Goal: Transaction & Acquisition: Obtain resource

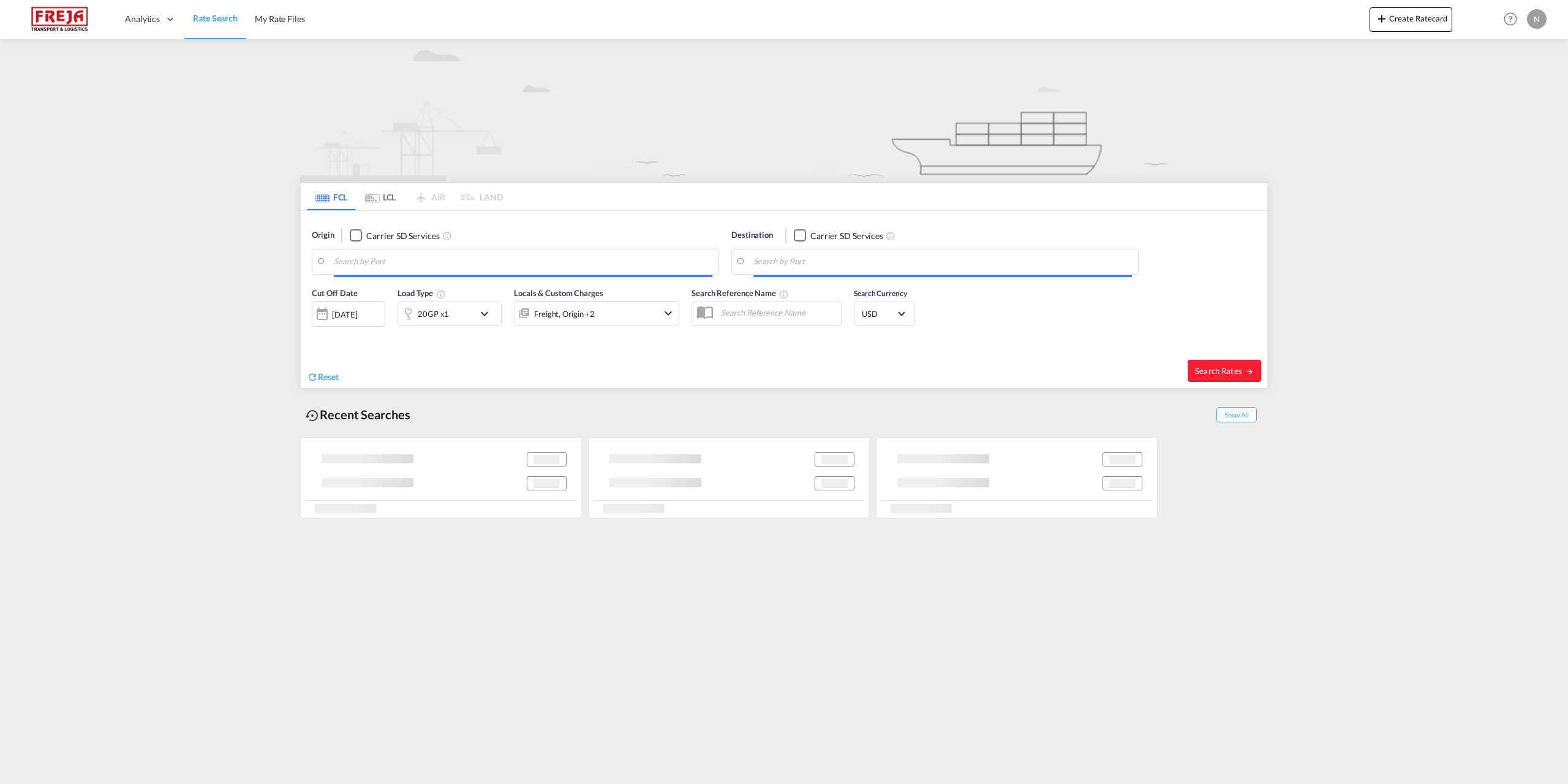
type input "[GEOGRAPHIC_DATA], [GEOGRAPHIC_DATA]"
type input "[GEOGRAPHIC_DATA], TRIST"
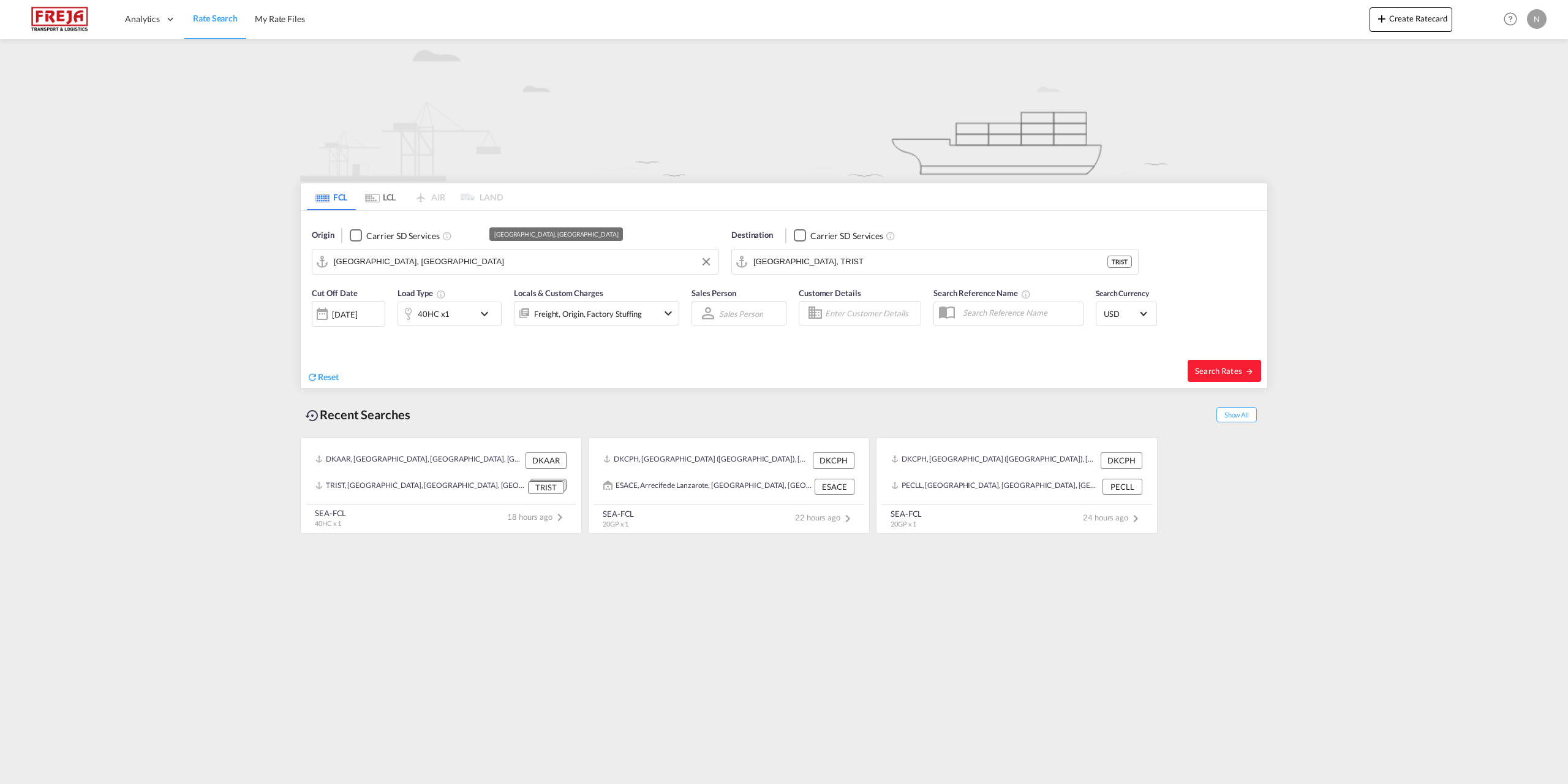
click at [490, 255] on input "[GEOGRAPHIC_DATA], [GEOGRAPHIC_DATA]" at bounding box center [523, 262] width 379 height 19
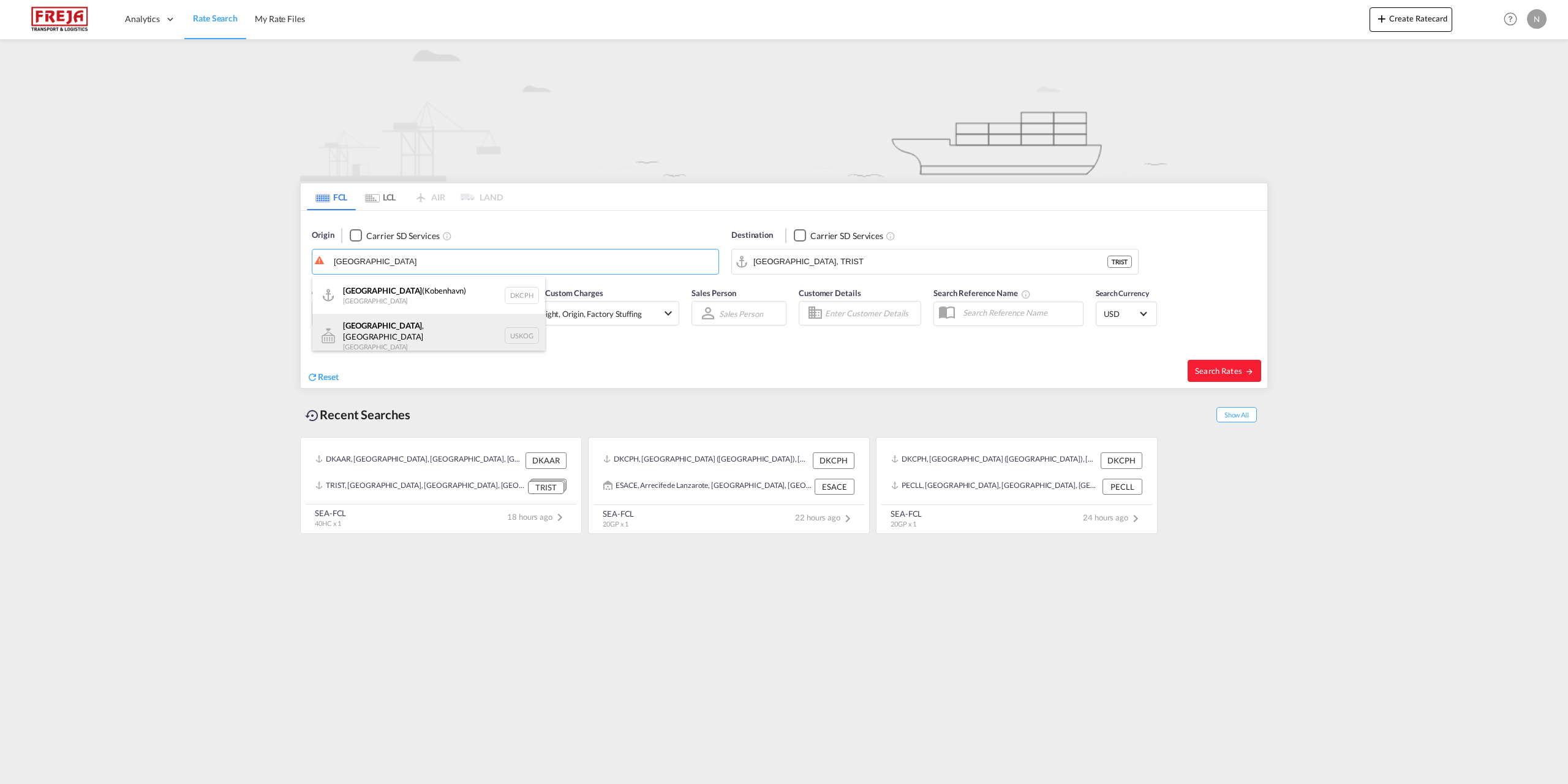
click at [455, 328] on div "[GEOGRAPHIC_DATA] , [GEOGRAPHIC_DATA] [GEOGRAPHIC_DATA] USKOG" at bounding box center [429, 335] width 233 height 44
type input "[GEOGRAPHIC_DATA], [GEOGRAPHIC_DATA], [GEOGRAPHIC_DATA]"
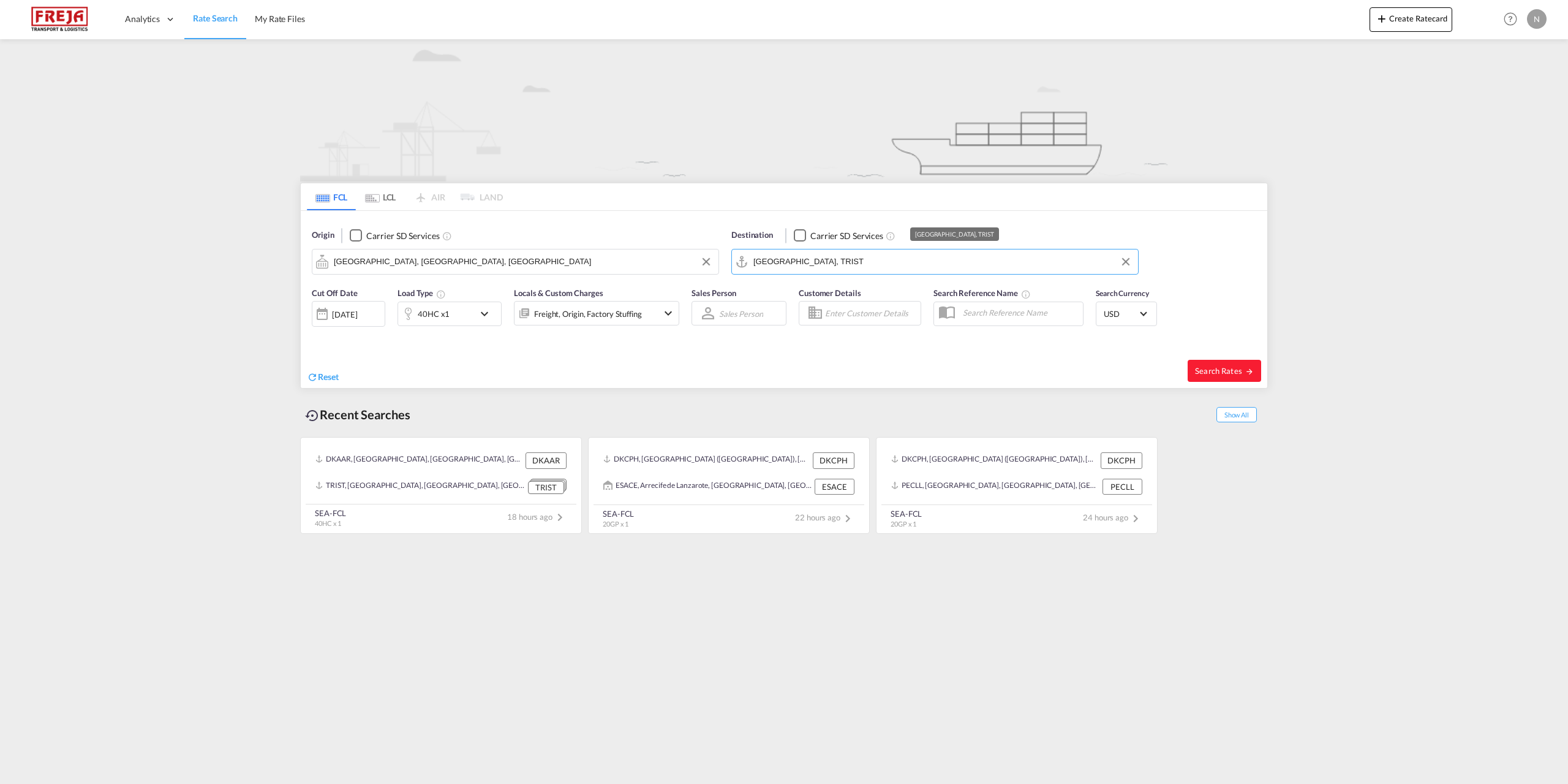
click at [846, 266] on input "[GEOGRAPHIC_DATA], TRIST" at bounding box center [943, 262] width 379 height 19
click at [839, 258] on input "[GEOGRAPHIC_DATA], TRIST" at bounding box center [943, 262] width 379 height 19
click at [834, 305] on div "[GEOGRAPHIC_DATA] , [GEOGRAPHIC_DATA] [GEOGRAPHIC_DATA] [GEOGRAPHIC_DATA]" at bounding box center [849, 299] width 233 height 44
type input "[GEOGRAPHIC_DATA], [GEOGRAPHIC_DATA], [GEOGRAPHIC_DATA]"
click at [455, 314] on div "40HC x1" at bounding box center [436, 314] width 76 height 25
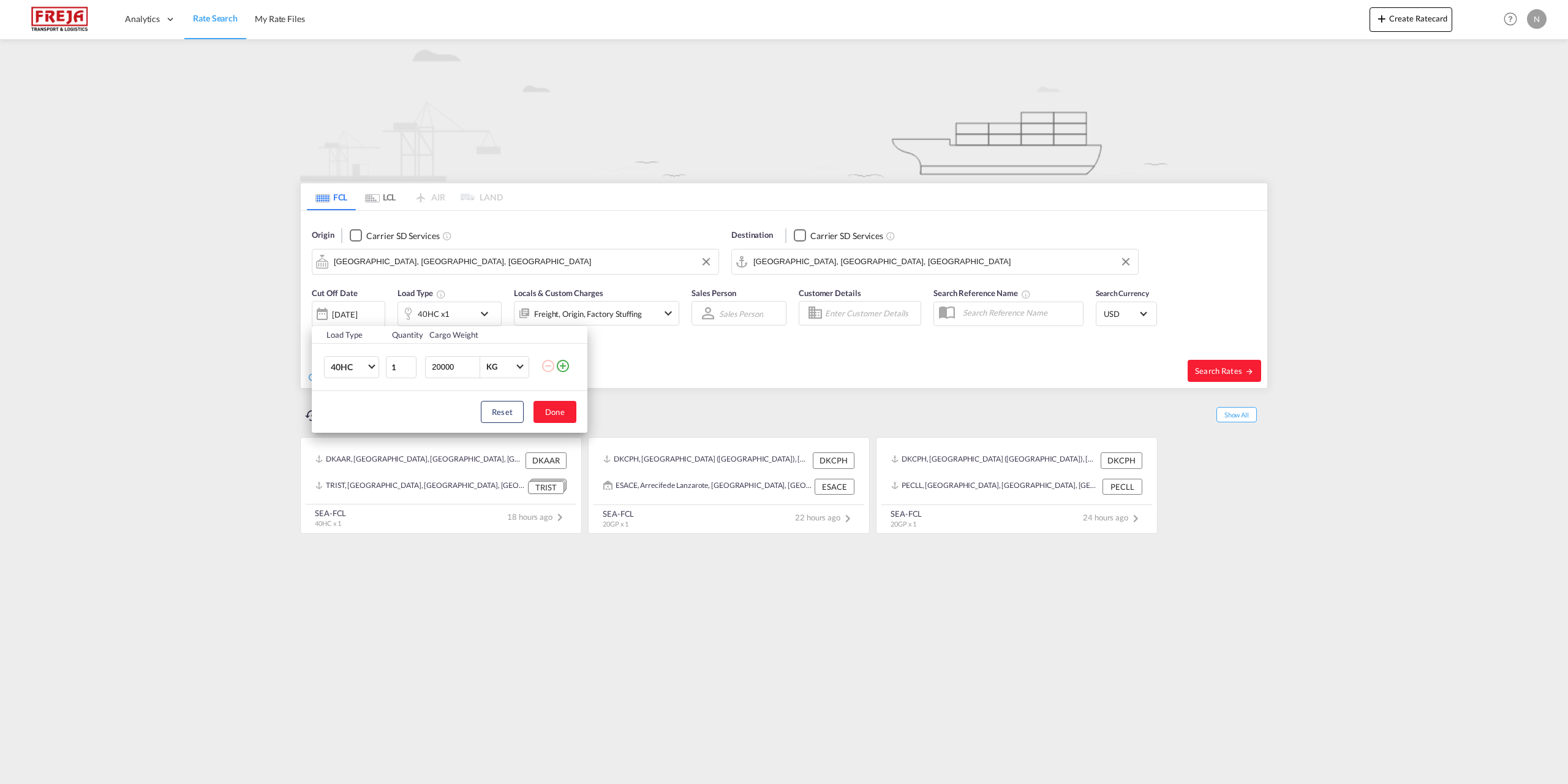
click at [563, 366] on md-icon "icon-plus-circle-outline" at bounding box center [562, 366] width 15 height 15
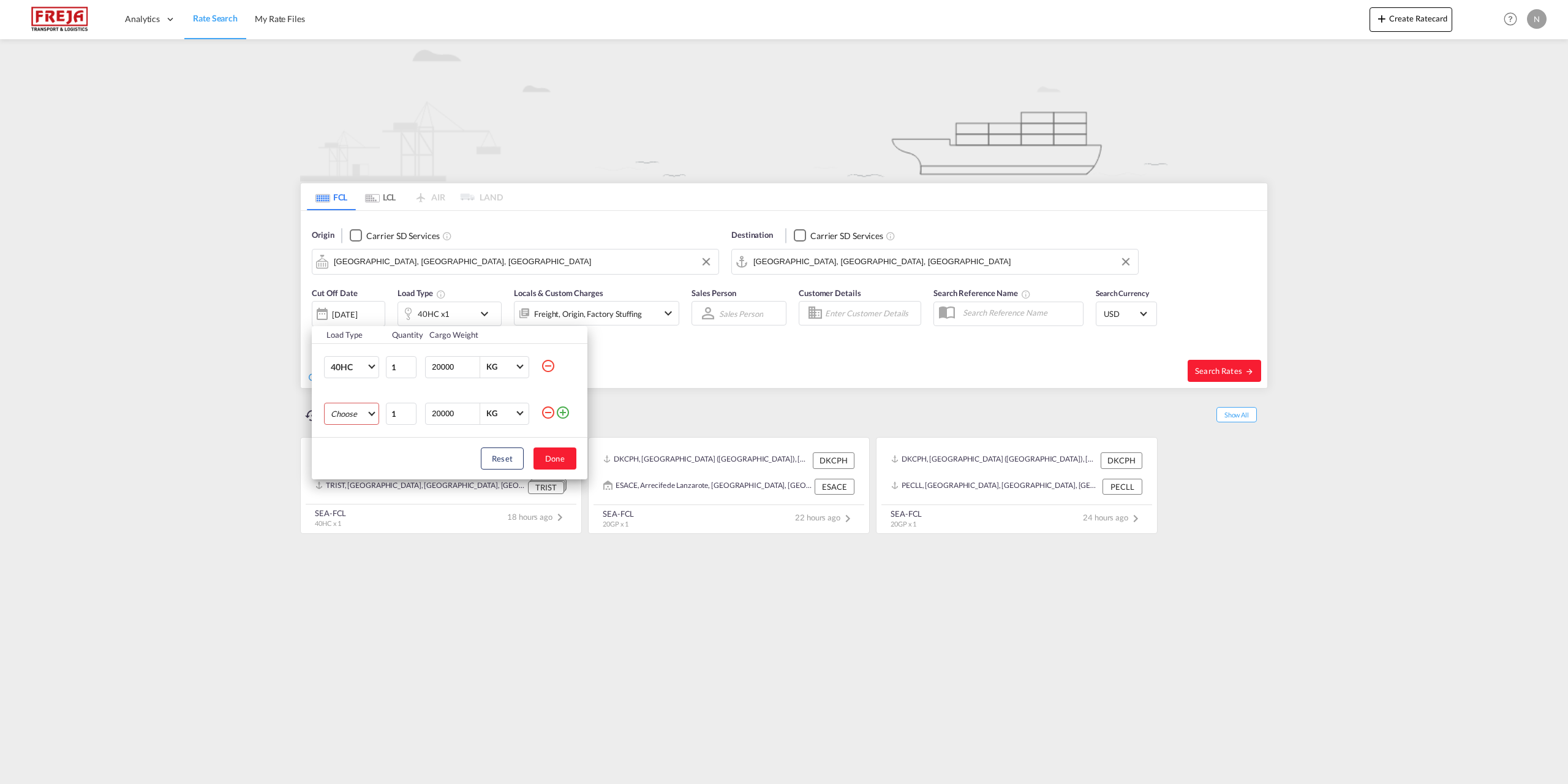
click at [345, 413] on md-select "Choose 20GP 40GP 40HC 45HC 20RE 40RE 40HR 20OT 40OT 20FR 40FR 40NR 20NR 45S 20T…" at bounding box center [351, 414] width 55 height 22
click at [360, 421] on md-option "20GP" at bounding box center [362, 414] width 83 height 29
click at [558, 460] on button "Done" at bounding box center [555, 458] width 43 height 22
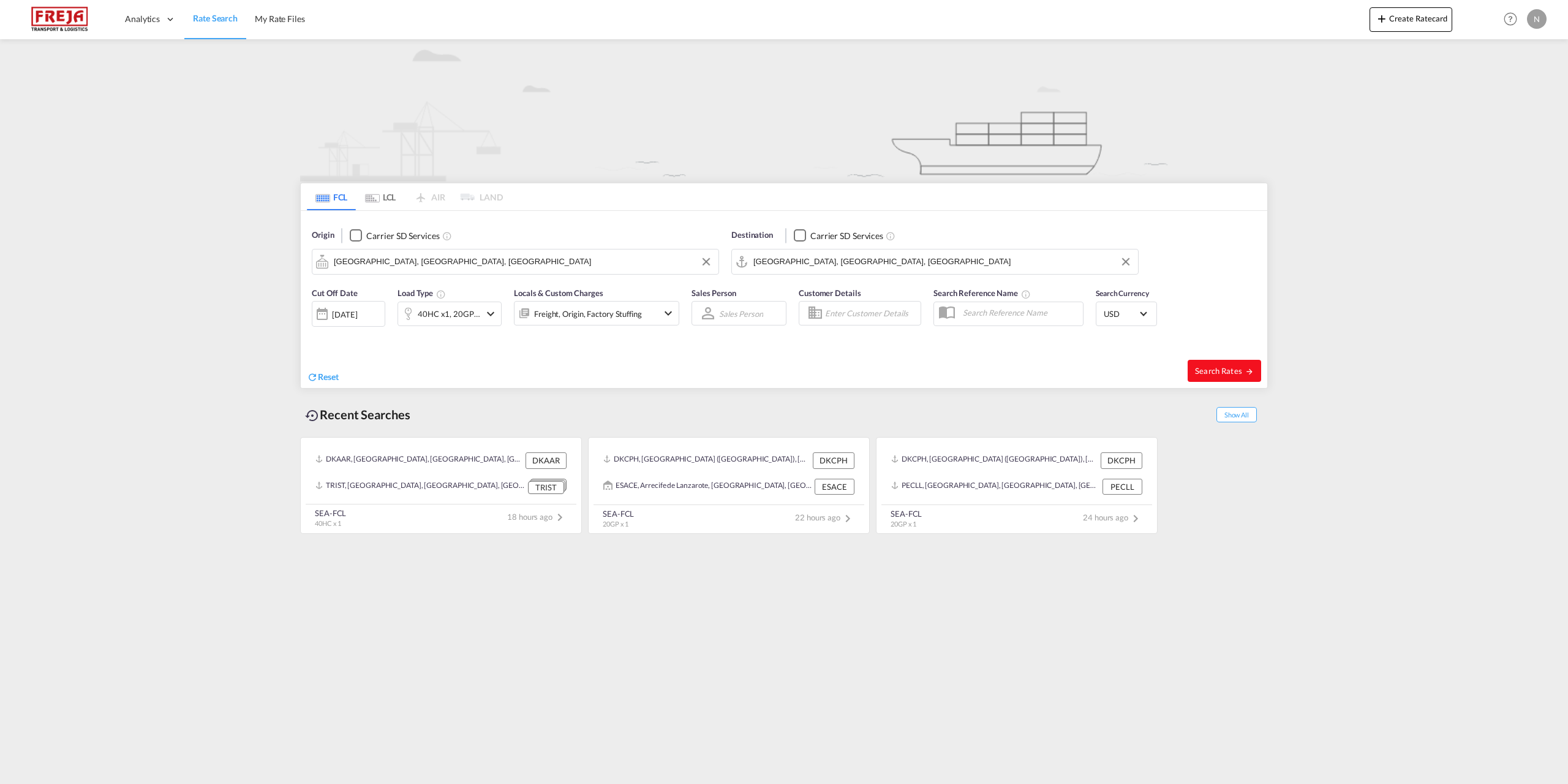
click at [1232, 371] on span "Search Rates" at bounding box center [1224, 370] width 59 height 10
type input "USKOG to USORF / [DATE]"
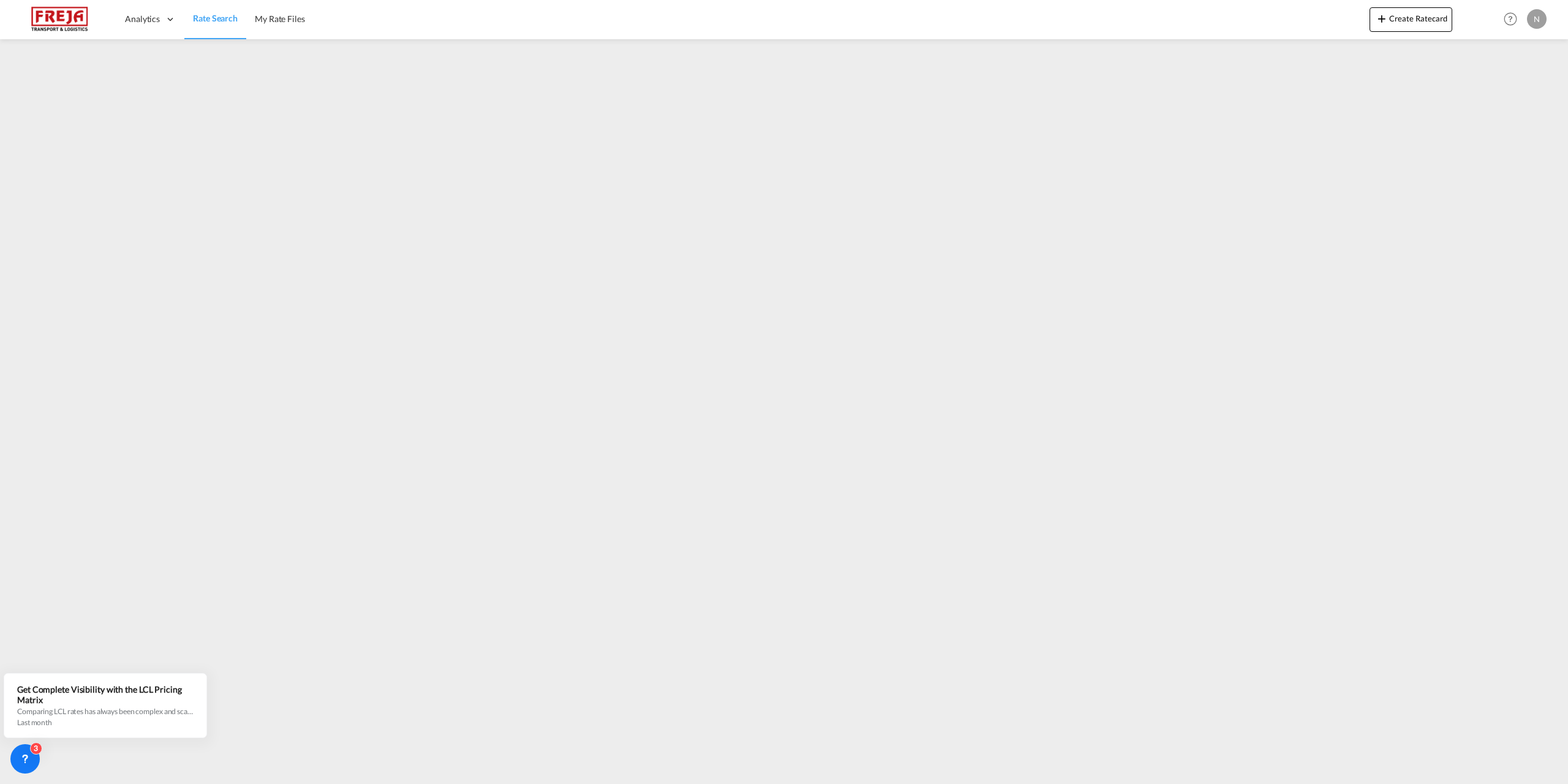
click at [77, 18] on img at bounding box center [60, 19] width 83 height 28
click at [186, 21] on link "Rate Search" at bounding box center [216, 19] width 62 height 40
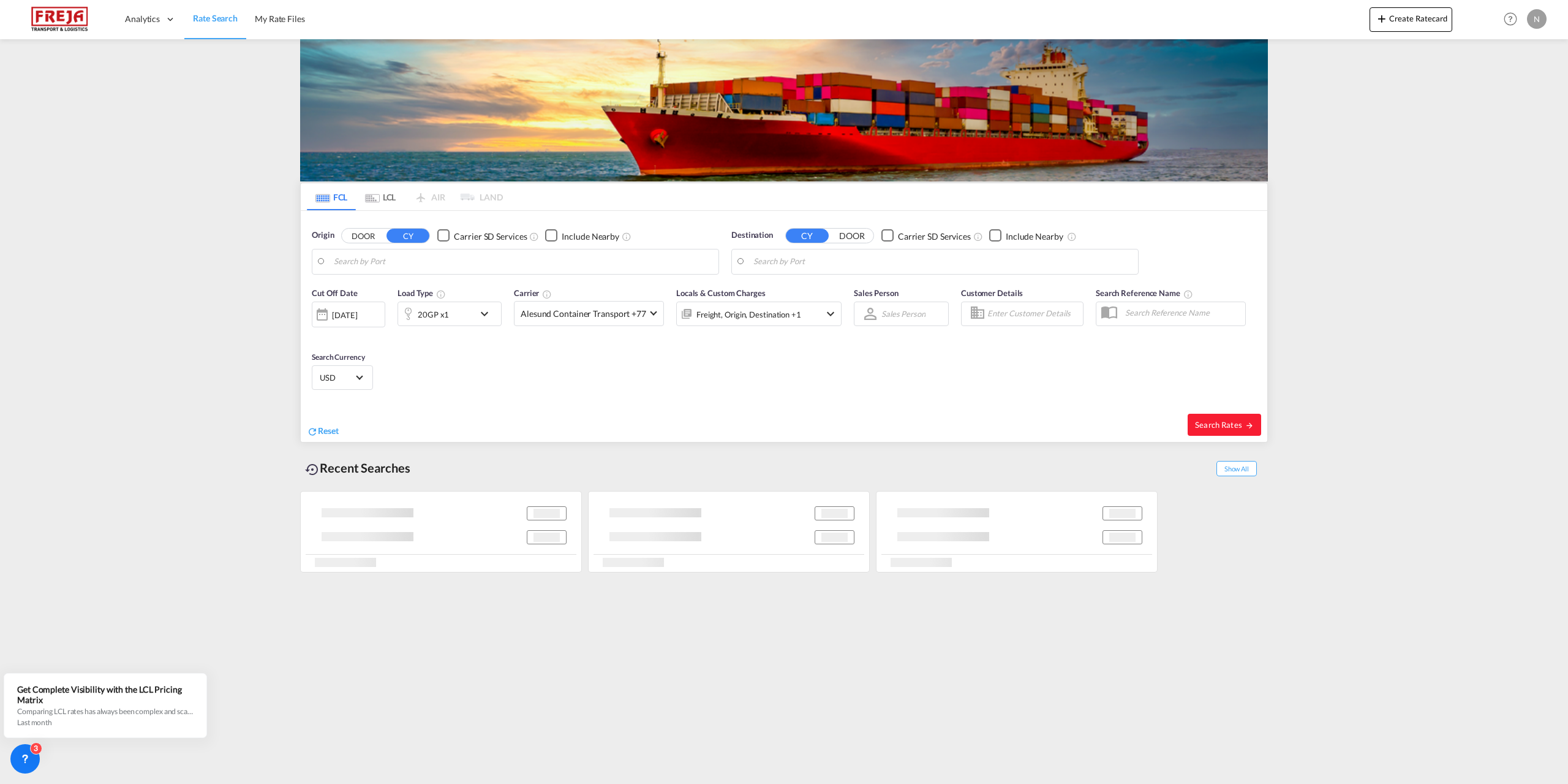
type input "[GEOGRAPHIC_DATA], [GEOGRAPHIC_DATA], [GEOGRAPHIC_DATA]"
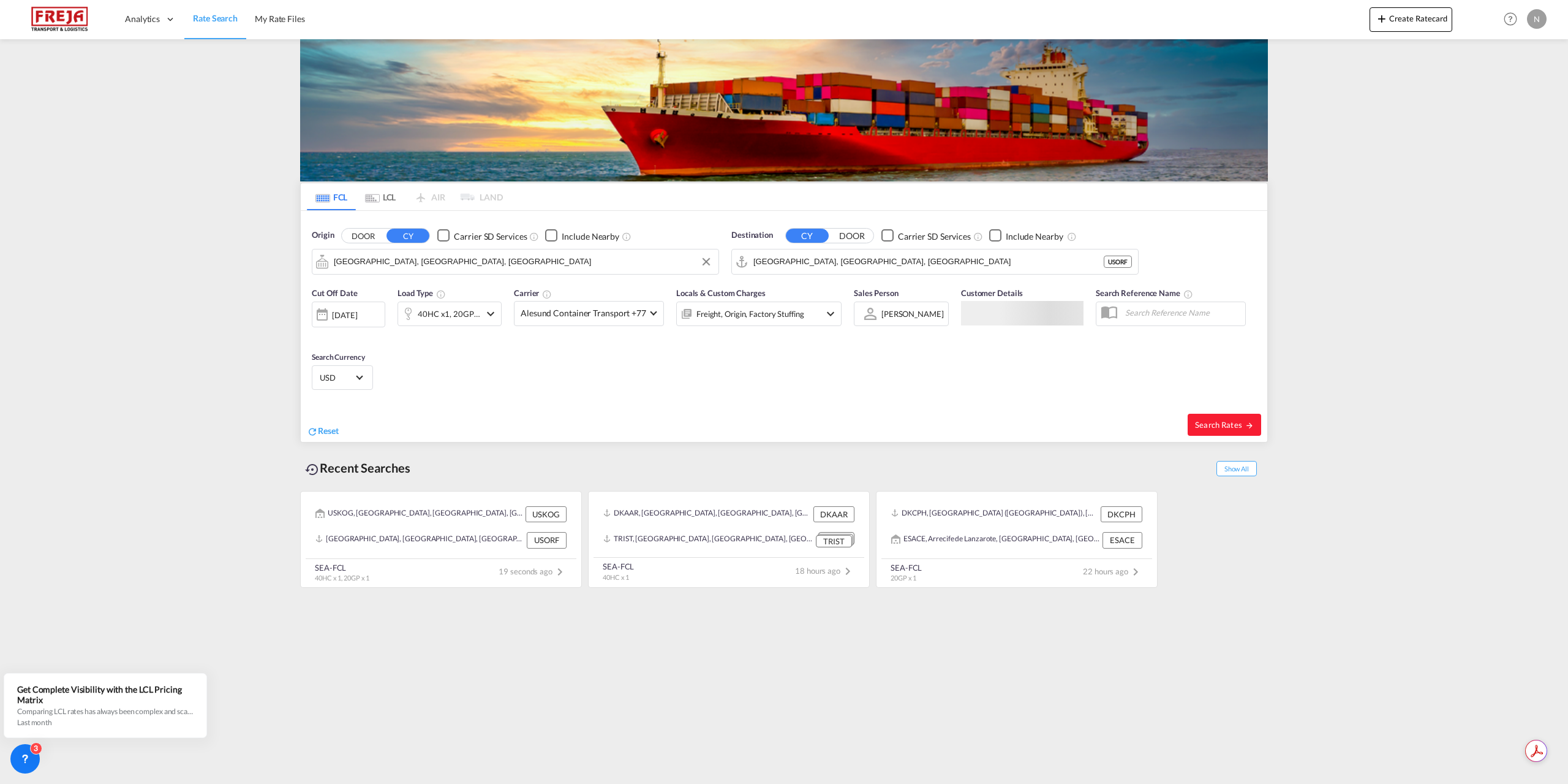
click at [436, 258] on input "[GEOGRAPHIC_DATA], [GEOGRAPHIC_DATA], [GEOGRAPHIC_DATA]" at bounding box center [523, 262] width 379 height 19
click at [424, 294] on div "[GEOGRAPHIC_DATA] ([GEOGRAPHIC_DATA]) Denmark DKCPH" at bounding box center [429, 295] width 233 height 36
type input "[GEOGRAPHIC_DATA] ([GEOGRAPHIC_DATA]), DKCPH"
click at [1217, 424] on span "Search Rates" at bounding box center [1224, 424] width 59 height 10
type input "DKCPH to USORF / [DATE]"
